Goal: Information Seeking & Learning: Learn about a topic

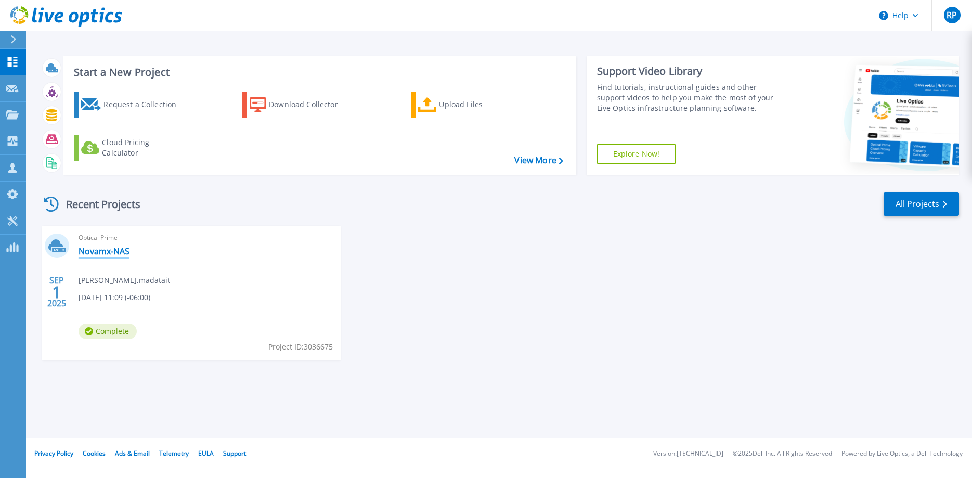
click at [114, 253] on link "Novamx-NAS" at bounding box center [104, 251] width 51 height 10
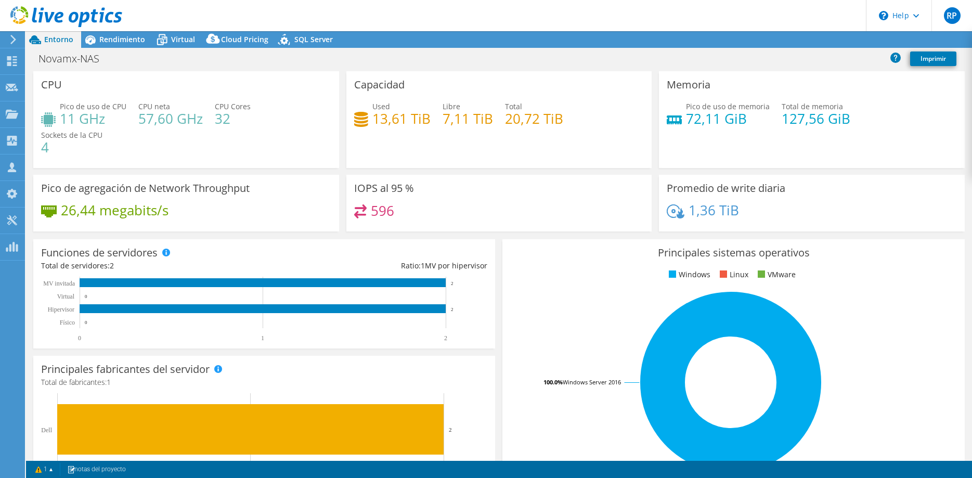
select select "USD"
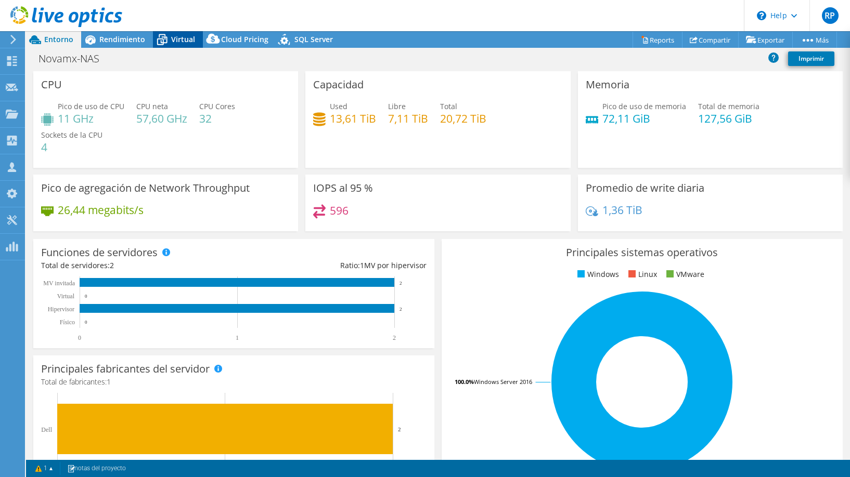
click at [164, 42] on icon at bounding box center [162, 40] width 18 height 18
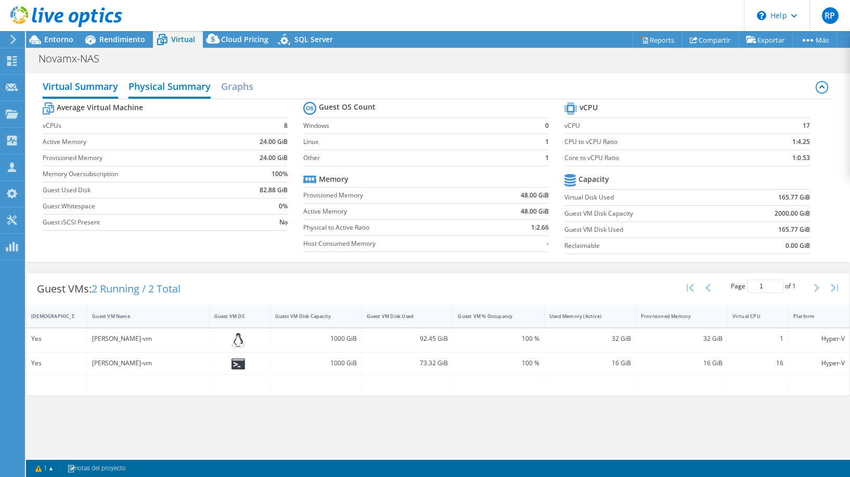
click at [206, 94] on h2 "Physical Summary" at bounding box center [169, 87] width 82 height 23
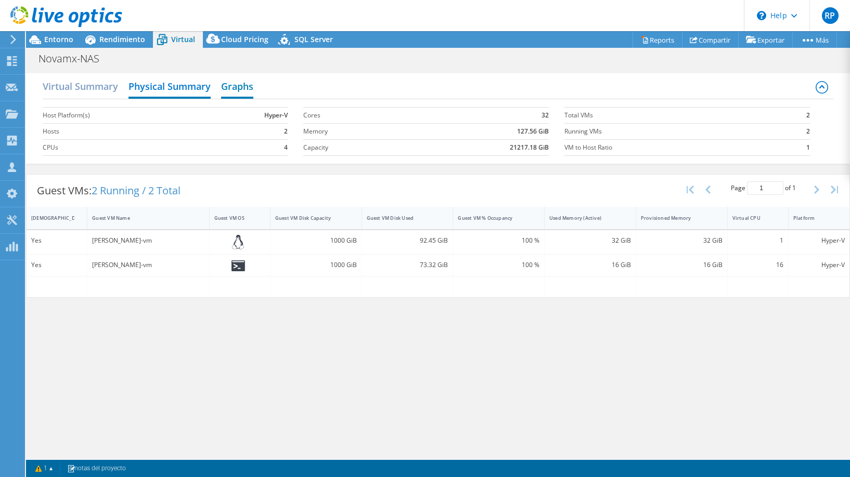
click at [252, 85] on h2 "Graphs" at bounding box center [237, 87] width 32 height 23
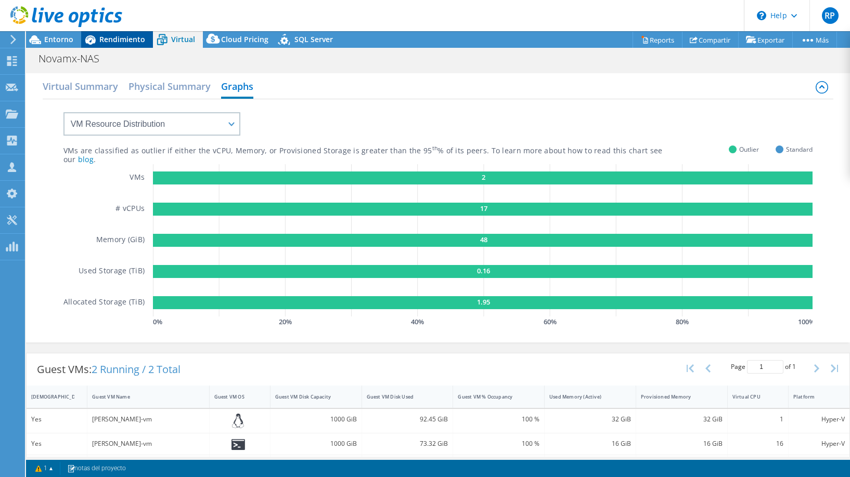
click at [121, 39] on span "Rendimiento" at bounding box center [122, 39] width 46 height 10
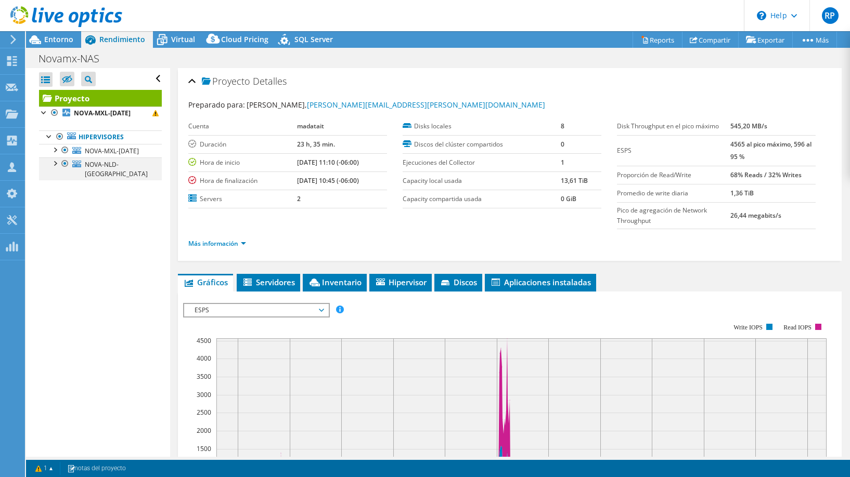
click at [55, 167] on div at bounding box center [54, 163] width 10 height 10
click at [55, 151] on div at bounding box center [54, 149] width 10 height 10
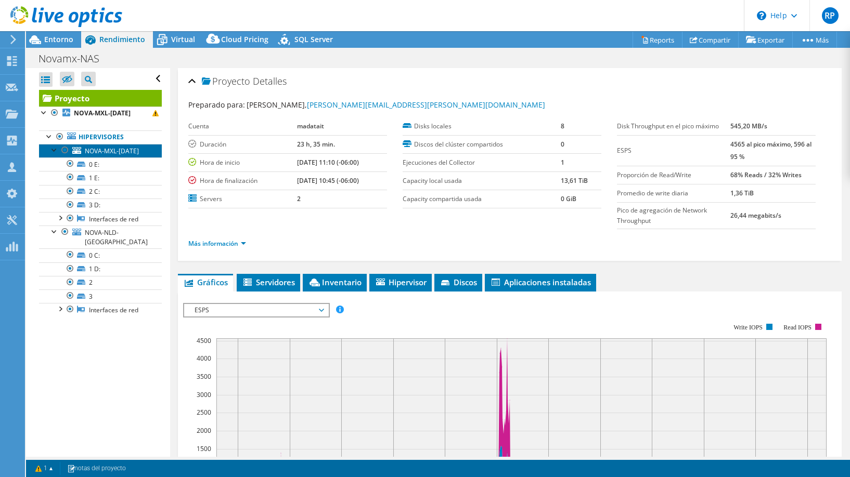
click at [131, 151] on link "NOVA-MXL-DC1" at bounding box center [100, 151] width 123 height 14
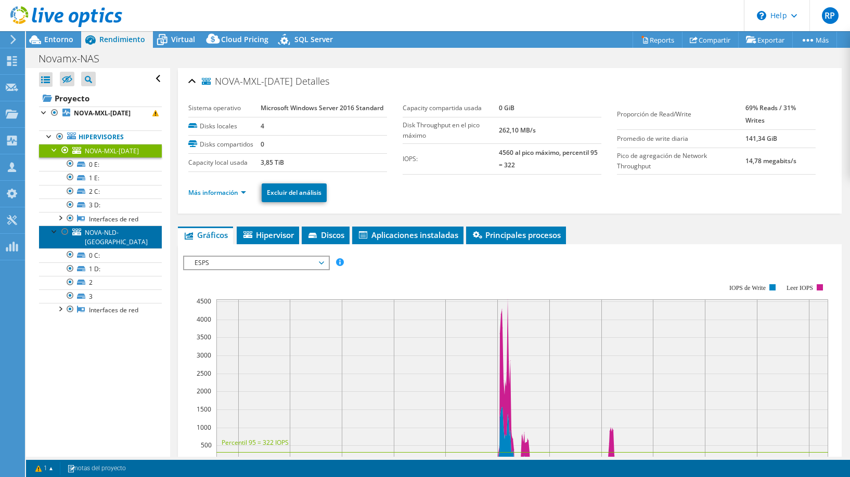
click at [106, 233] on span "NOVA-NLD-DC" at bounding box center [116, 237] width 63 height 18
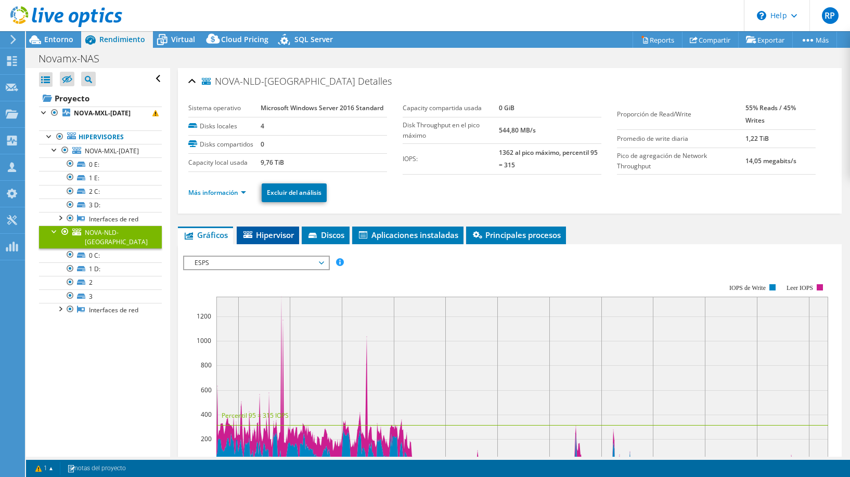
click at [268, 228] on li "Hipervisor" at bounding box center [268, 236] width 62 height 18
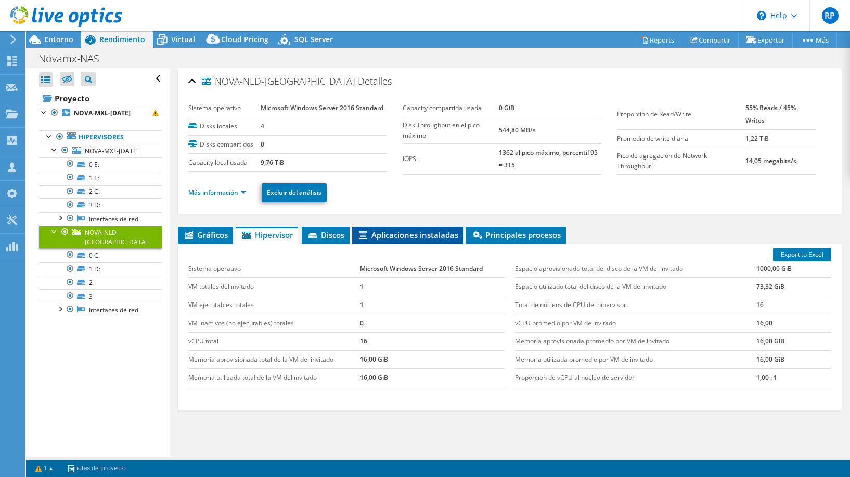
click at [386, 235] on span "Aplicaciones instaladas" at bounding box center [407, 235] width 101 height 10
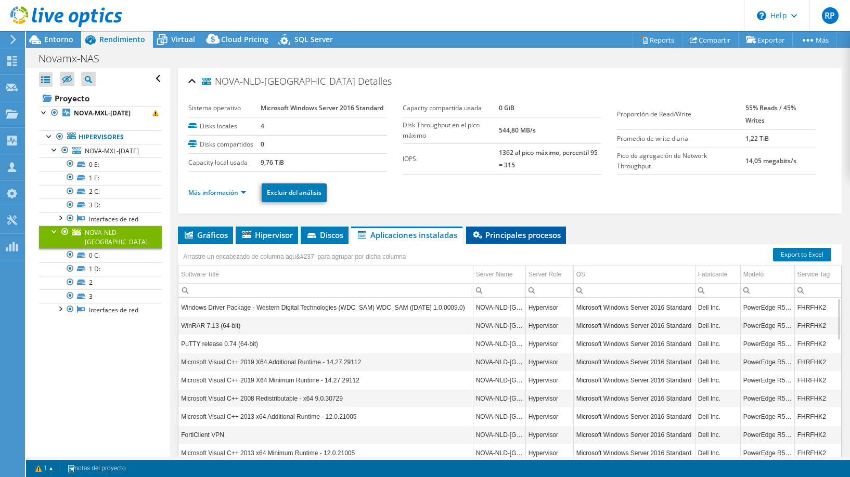
click at [506, 228] on li "Principales procesos" at bounding box center [516, 236] width 100 height 18
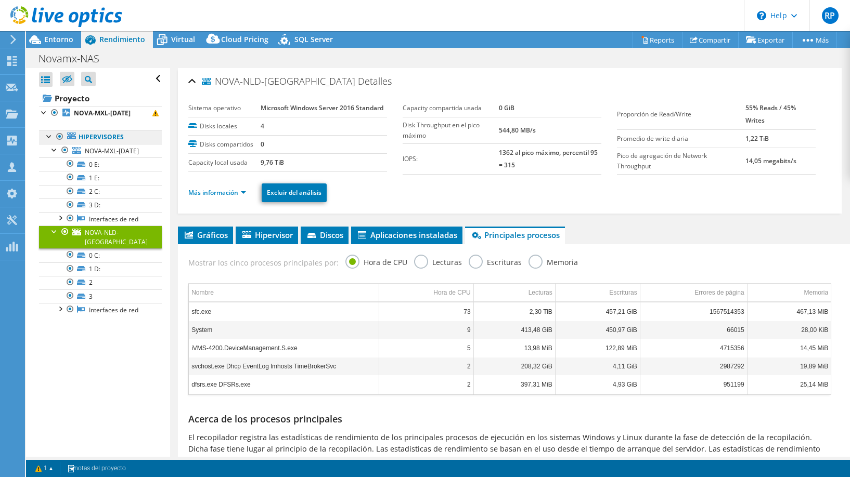
click at [107, 133] on link "Hipervisores" at bounding box center [100, 138] width 123 height 14
click at [114, 152] on span "NOVA-MXL-DC1" at bounding box center [112, 151] width 54 height 9
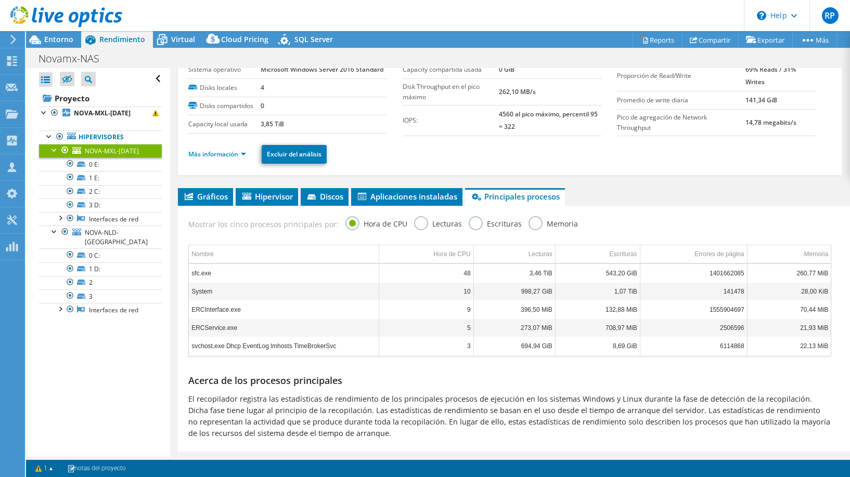
scroll to position [51, 0]
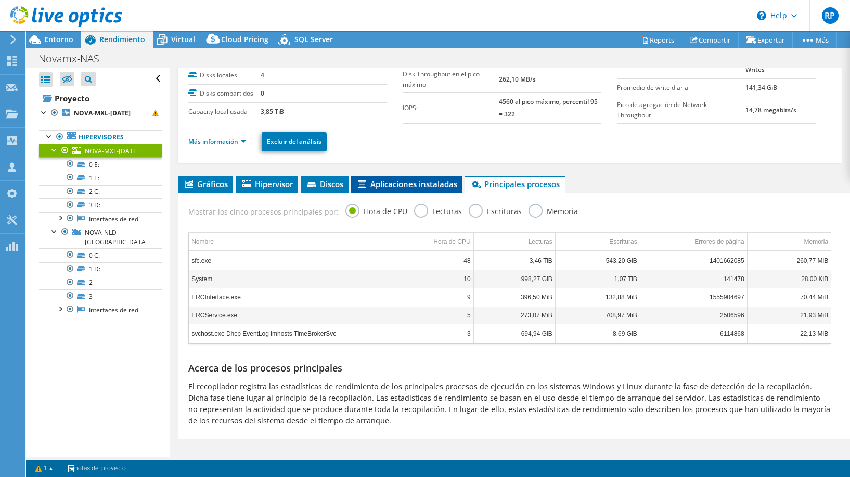
click at [406, 184] on span "Aplicaciones instaladas" at bounding box center [406, 184] width 101 height 10
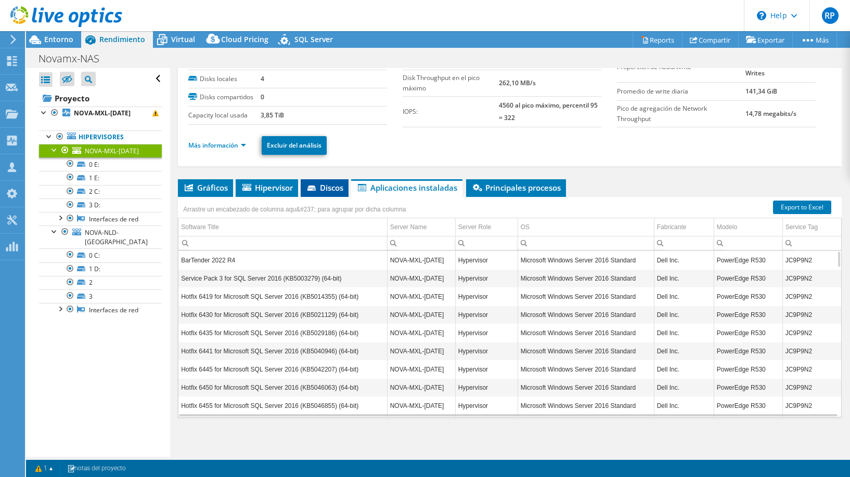
click at [317, 186] on icon at bounding box center [312, 189] width 10 height 7
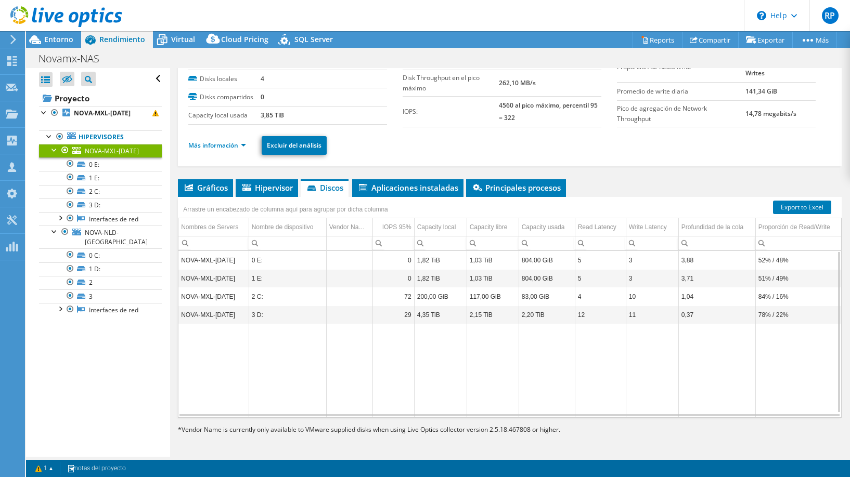
click at [332, 297] on td "Column Vendor Name*, Value" at bounding box center [349, 297] width 46 height 18
drag, startPoint x: 248, startPoint y: 299, endPoint x: 235, endPoint y: 300, distance: 13.0
click at [248, 299] on td "NOVA-MXL-DC1" at bounding box center [213, 297] width 70 height 18
drag, startPoint x: 206, startPoint y: 298, endPoint x: 210, endPoint y: 294, distance: 5.5
click at [206, 297] on td "NOVA-MXL-DC1" at bounding box center [213, 297] width 70 height 18
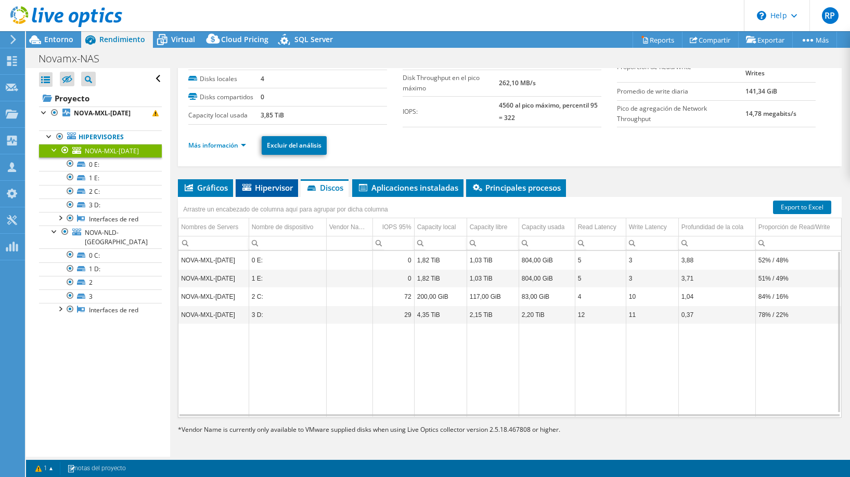
click at [271, 183] on span "Hipervisor" at bounding box center [267, 188] width 52 height 10
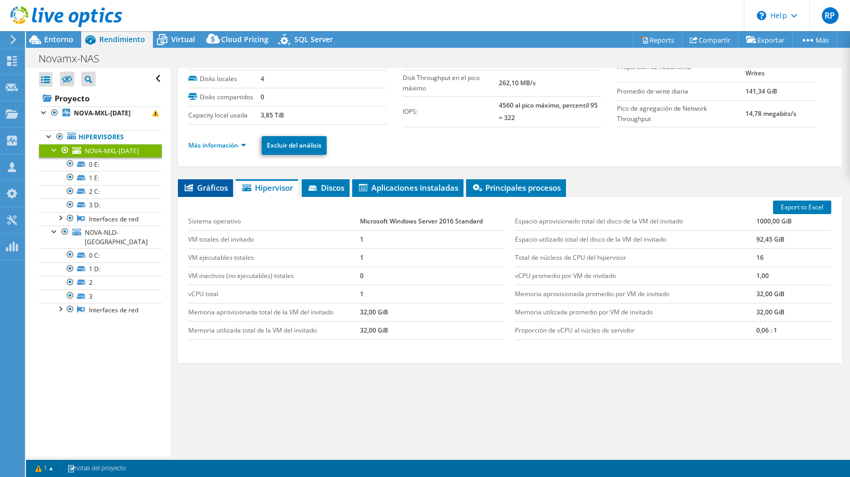
click at [220, 187] on span "Gráficos" at bounding box center [205, 188] width 45 height 10
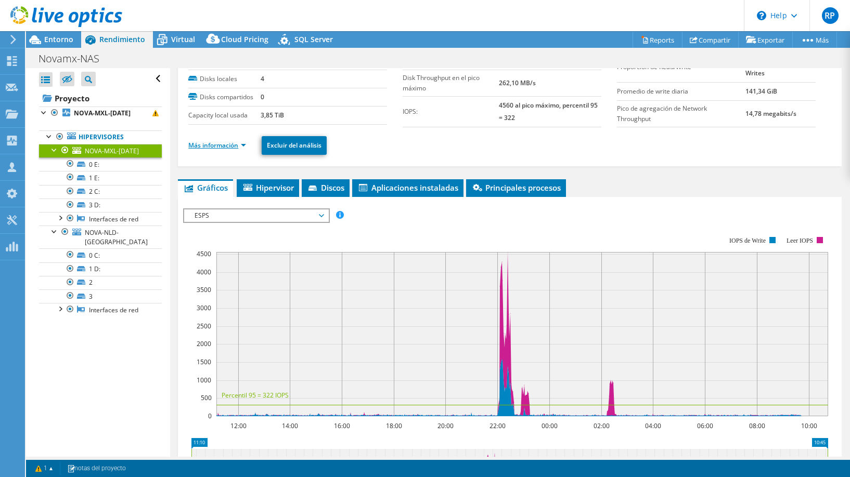
click at [238, 147] on link "Más información" at bounding box center [217, 145] width 58 height 9
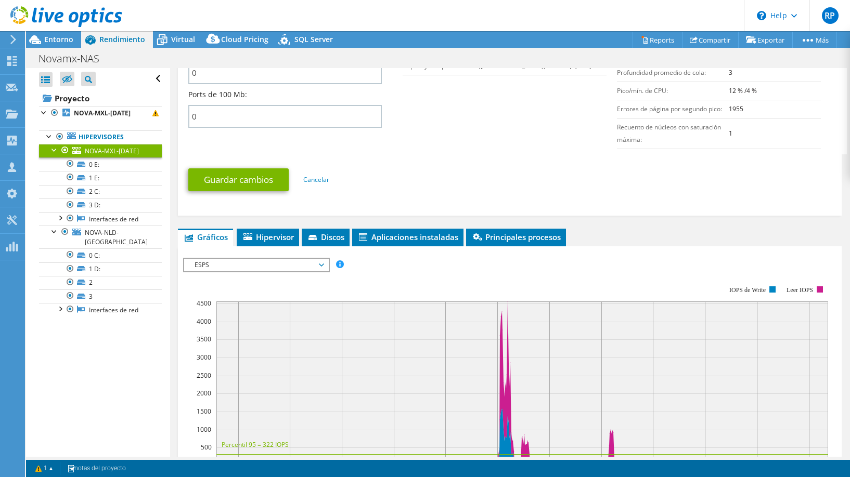
scroll to position [525, 0]
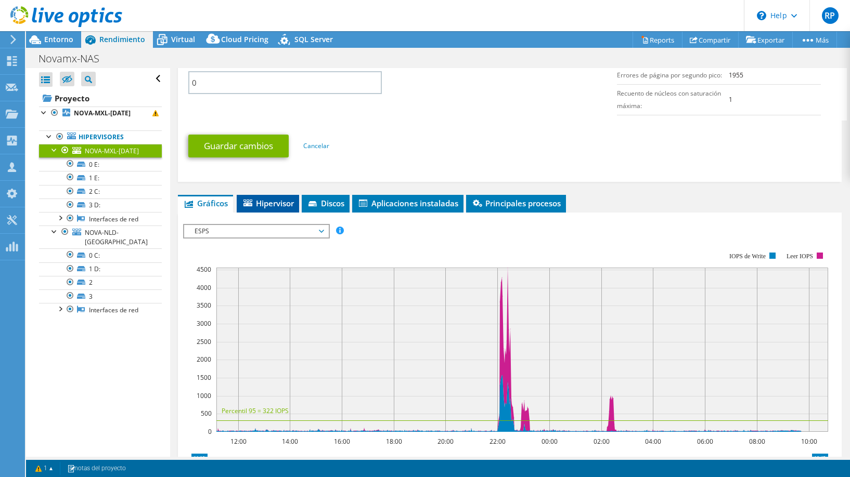
click at [268, 206] on span "Hipervisor" at bounding box center [268, 203] width 52 height 10
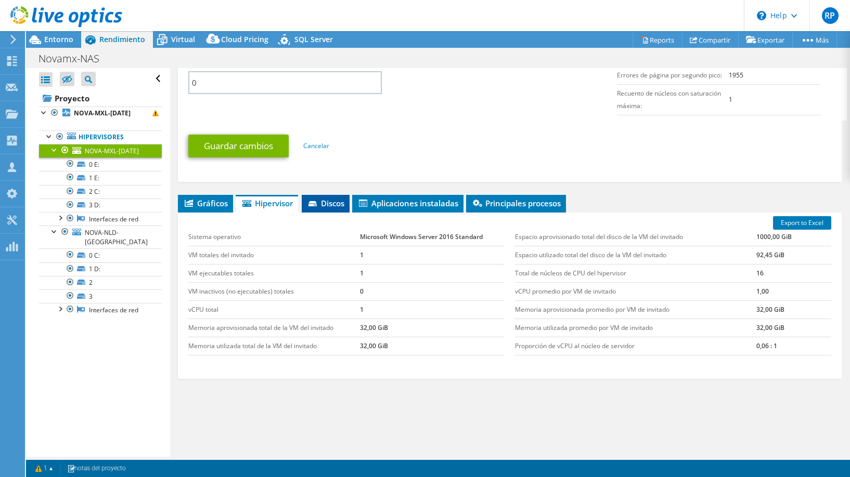
click at [331, 201] on span "Discos" at bounding box center [325, 203] width 37 height 10
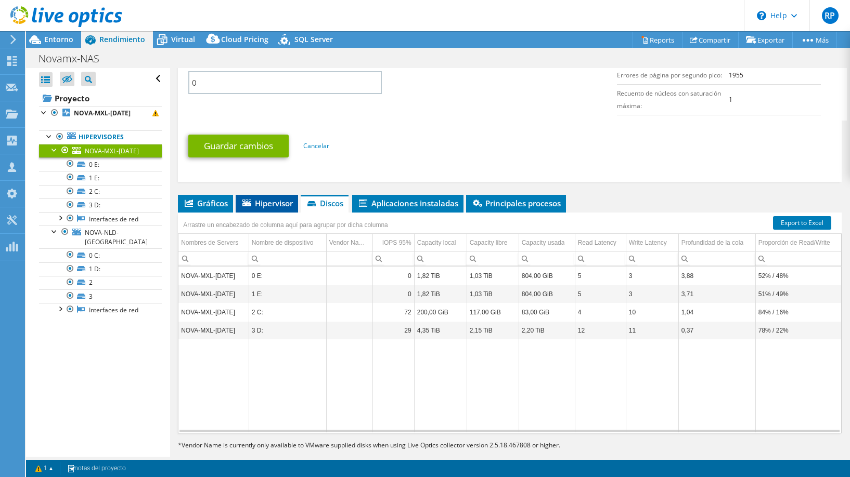
click at [269, 207] on span "Hipervisor" at bounding box center [267, 203] width 52 height 10
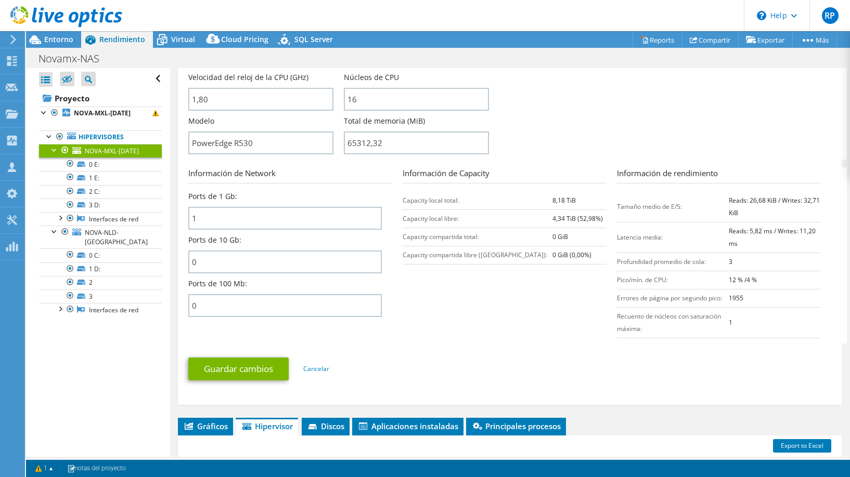
scroll to position [259, 0]
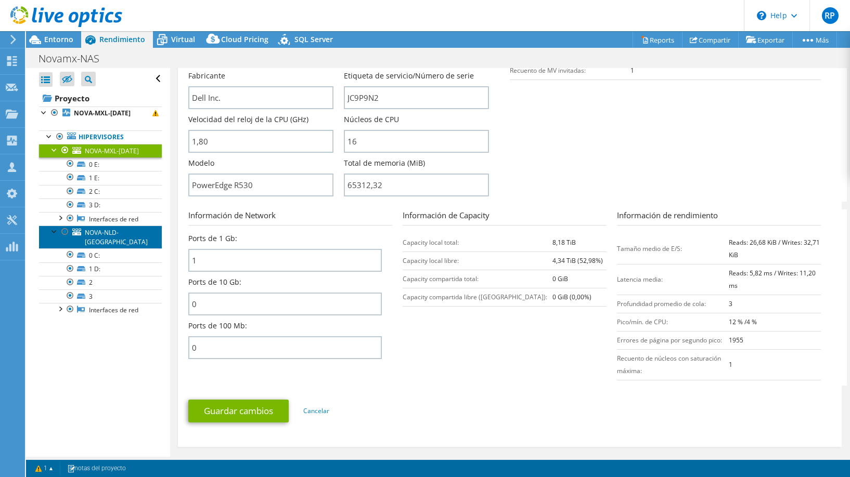
click at [118, 233] on span "NOVA-NLD-DC" at bounding box center [116, 237] width 63 height 18
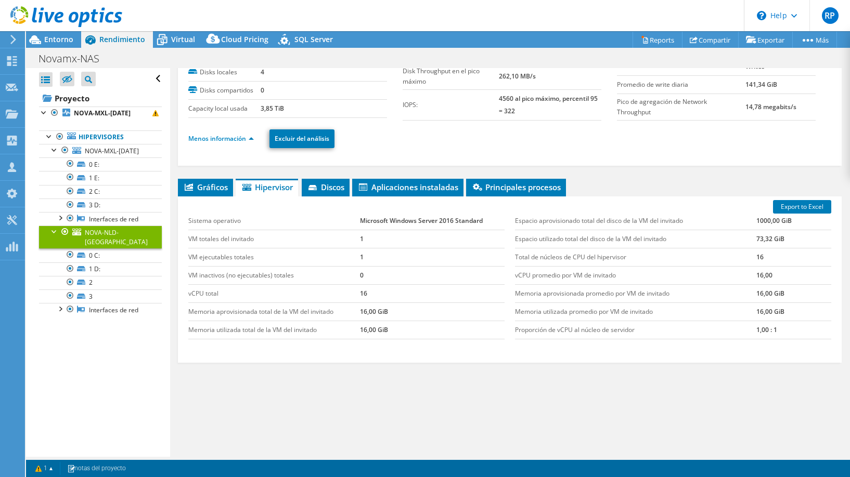
scroll to position [47, 0]
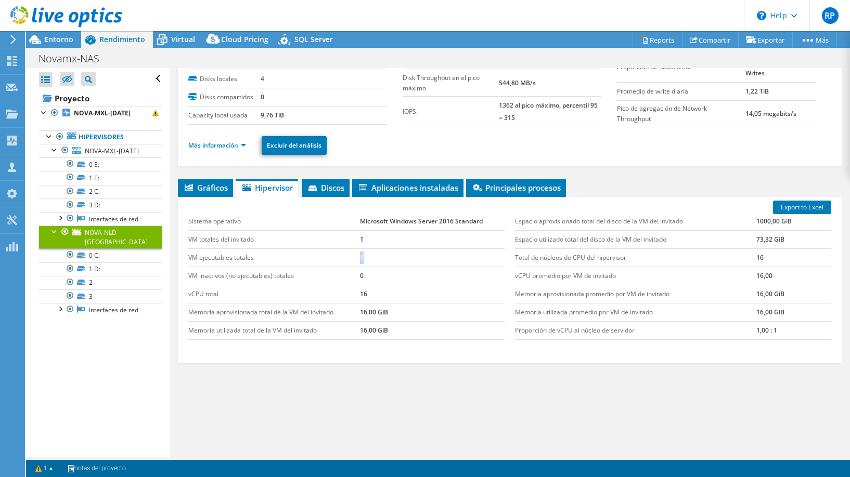
drag, startPoint x: 267, startPoint y: 255, endPoint x: 394, endPoint y: 259, distance: 126.9
click at [394, 259] on tr "VM ejecutables totales 1" at bounding box center [346, 258] width 316 height 18
click at [327, 186] on span "Discos" at bounding box center [325, 188] width 37 height 10
